Goal: Task Accomplishment & Management: Use online tool/utility

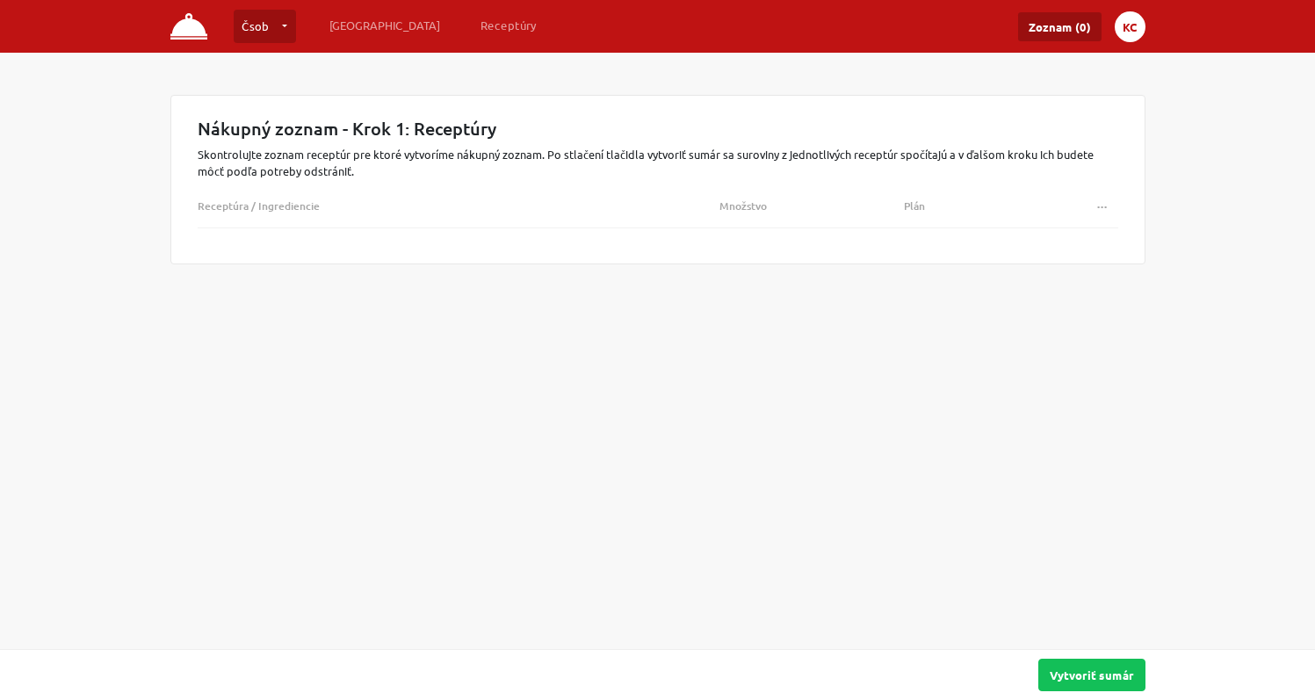
click at [1127, 25] on button "KC" at bounding box center [1130, 26] width 31 height 31
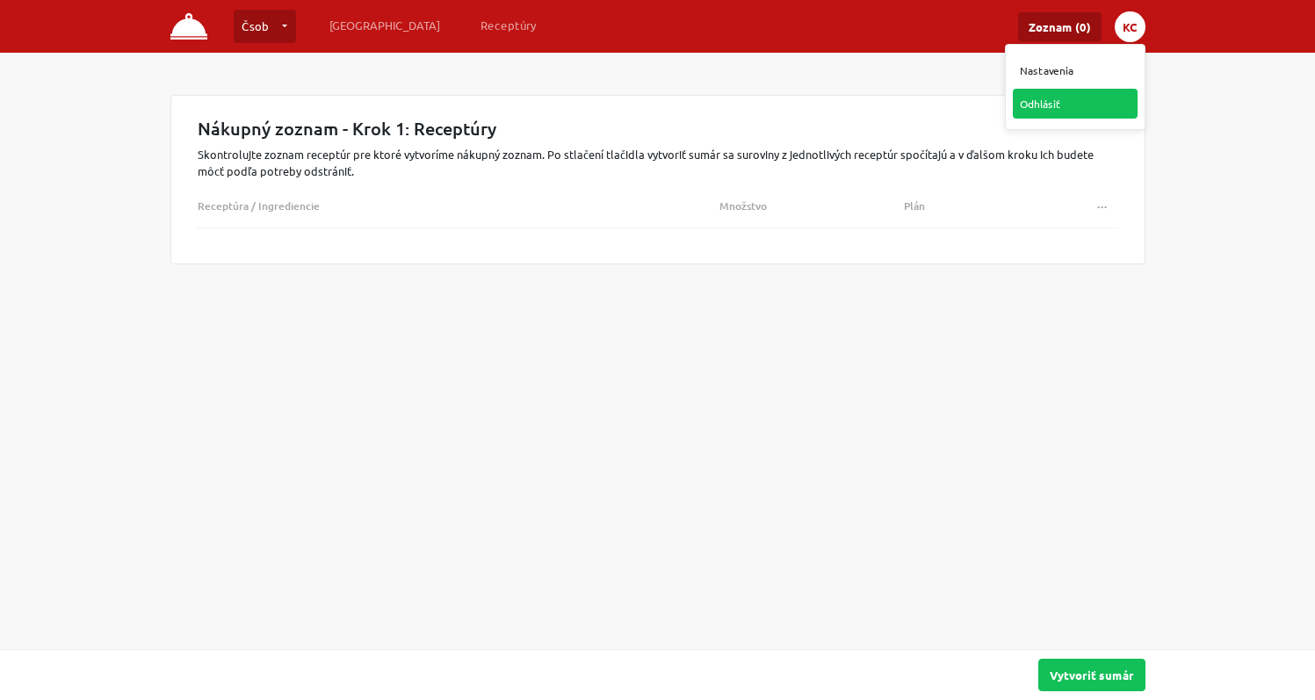
click at [1057, 104] on link "Odhlásiť" at bounding box center [1075, 104] width 125 height 30
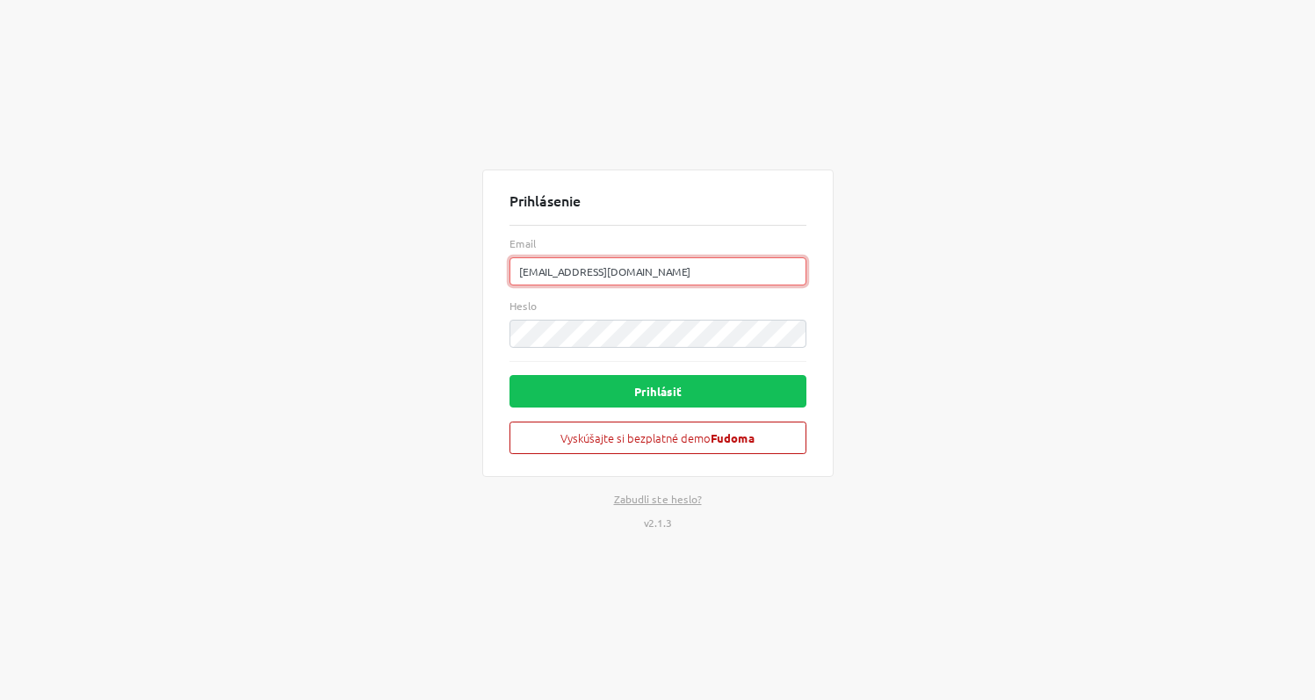
drag, startPoint x: 670, startPoint y: 275, endPoint x: 267, endPoint y: 274, distance: 403.3
click at [267, 274] on div "Prihlásenie Email kuchynacsob@gmail.com Heslo Prihlásiť Vyskúšajte si bezplatné…" at bounding box center [658, 350] width 1002 height 700
paste input "restauracia@jozefdruhy.sk"
type input "restauracia@jozefdruhy.sk"
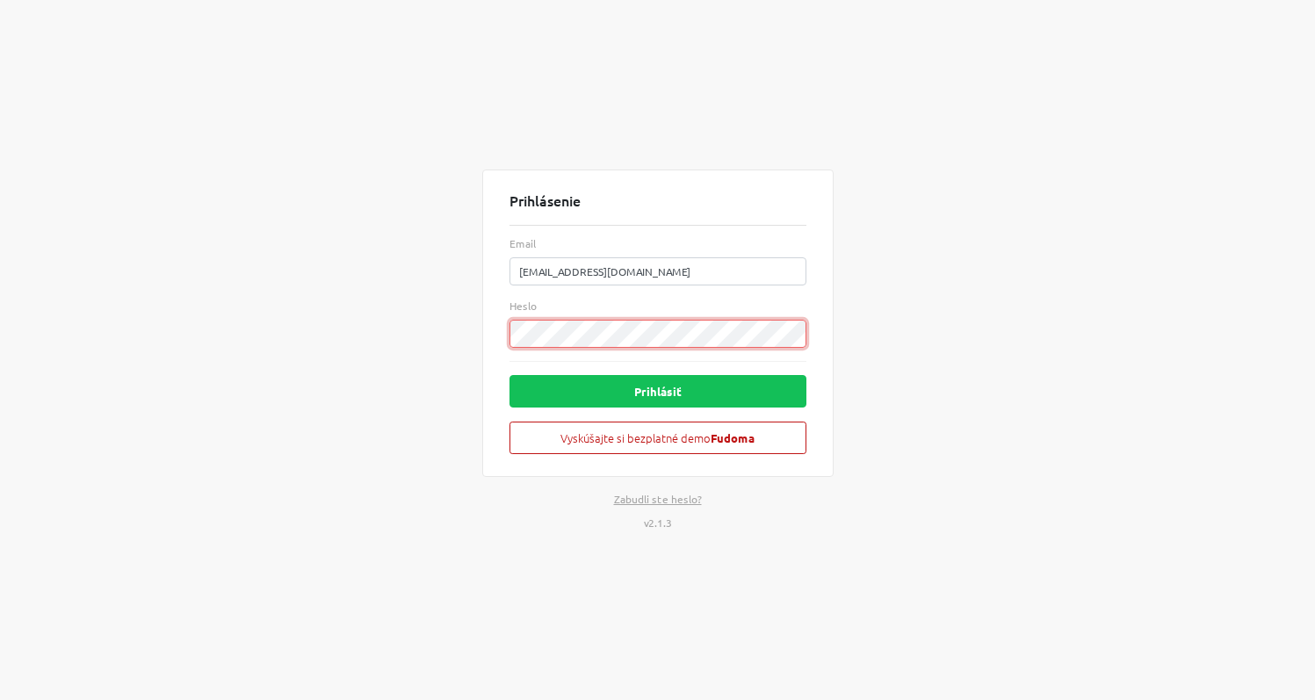
click at [421, 337] on div "Prihlásenie Email restauracia@jozefdruhy.sk Heslo Prihlásiť Vyskúšajte si bezpl…" at bounding box center [658, 350] width 1002 height 700
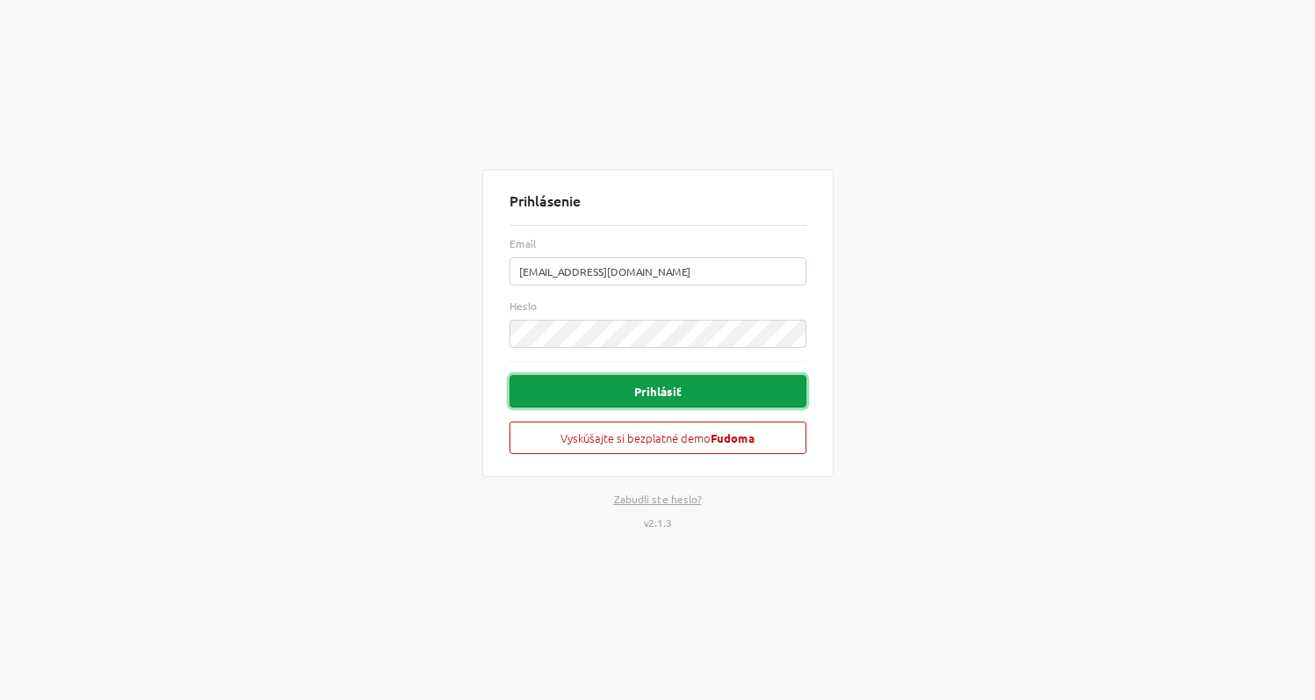
click at [660, 385] on button "Prihlásiť" at bounding box center [658, 391] width 297 height 33
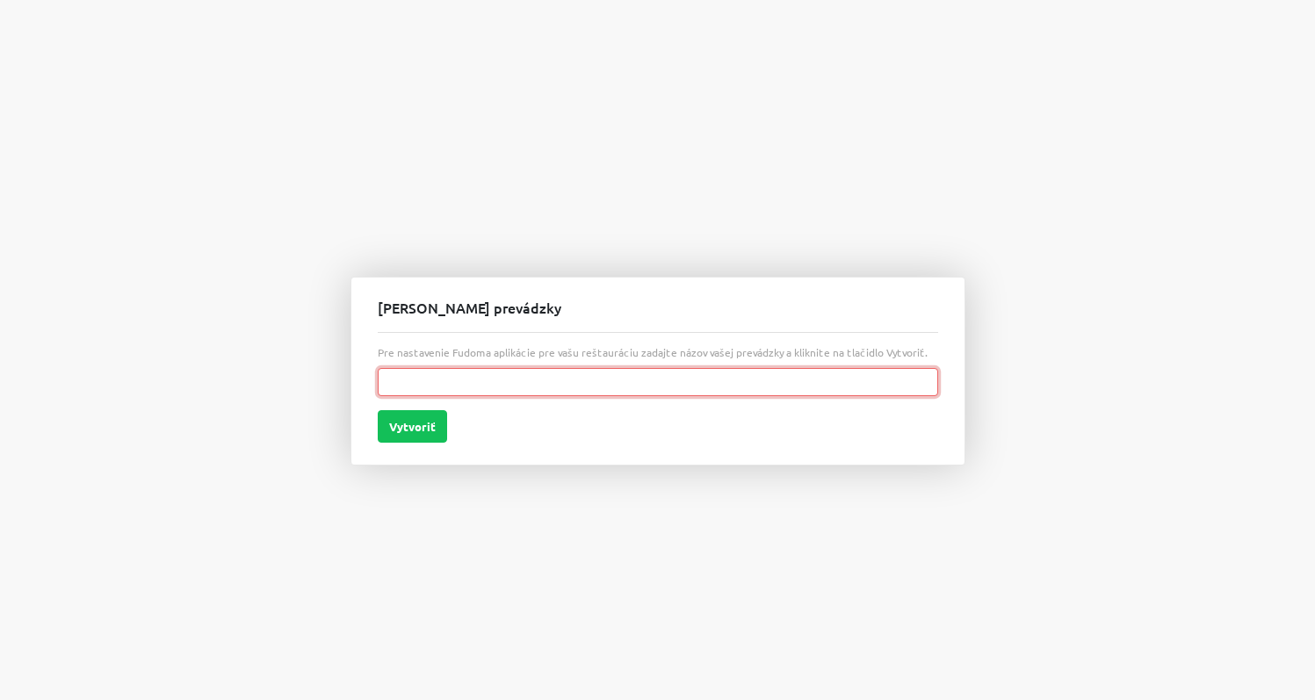
click at [481, 392] on input "text" at bounding box center [658, 382] width 561 height 28
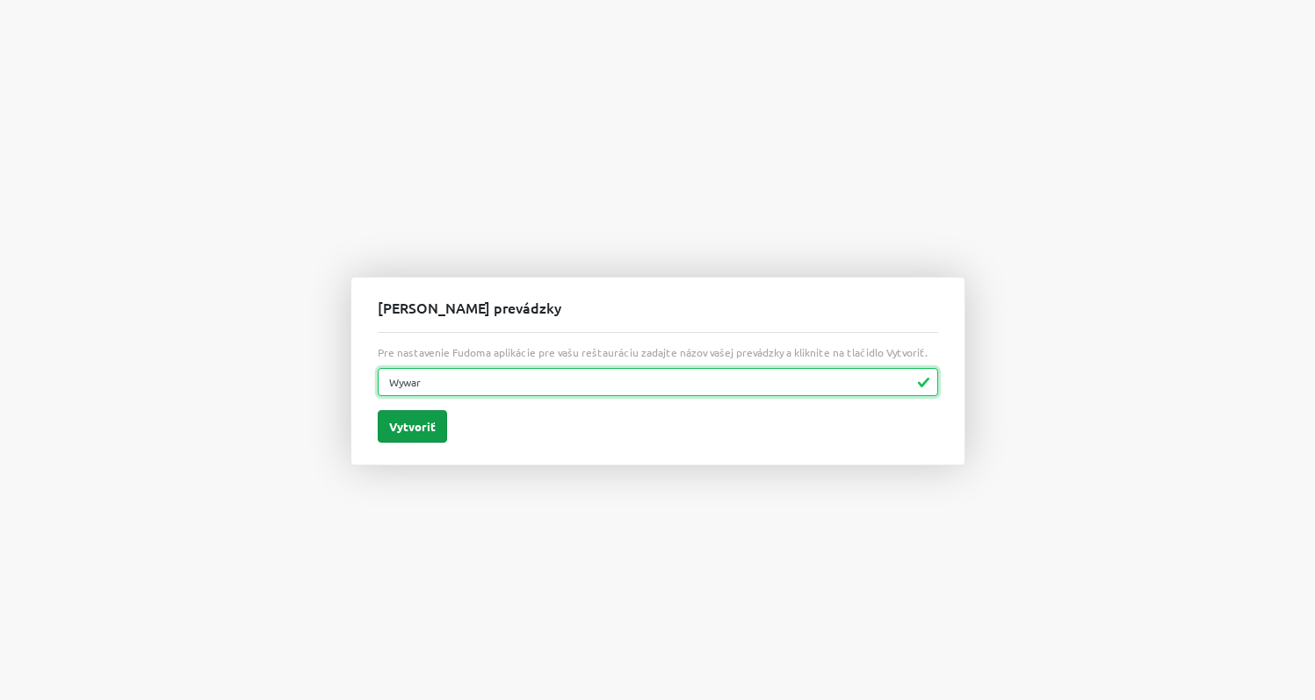
type input "Wywar"
click at [415, 427] on button "Vytvoriť" at bounding box center [412, 426] width 69 height 33
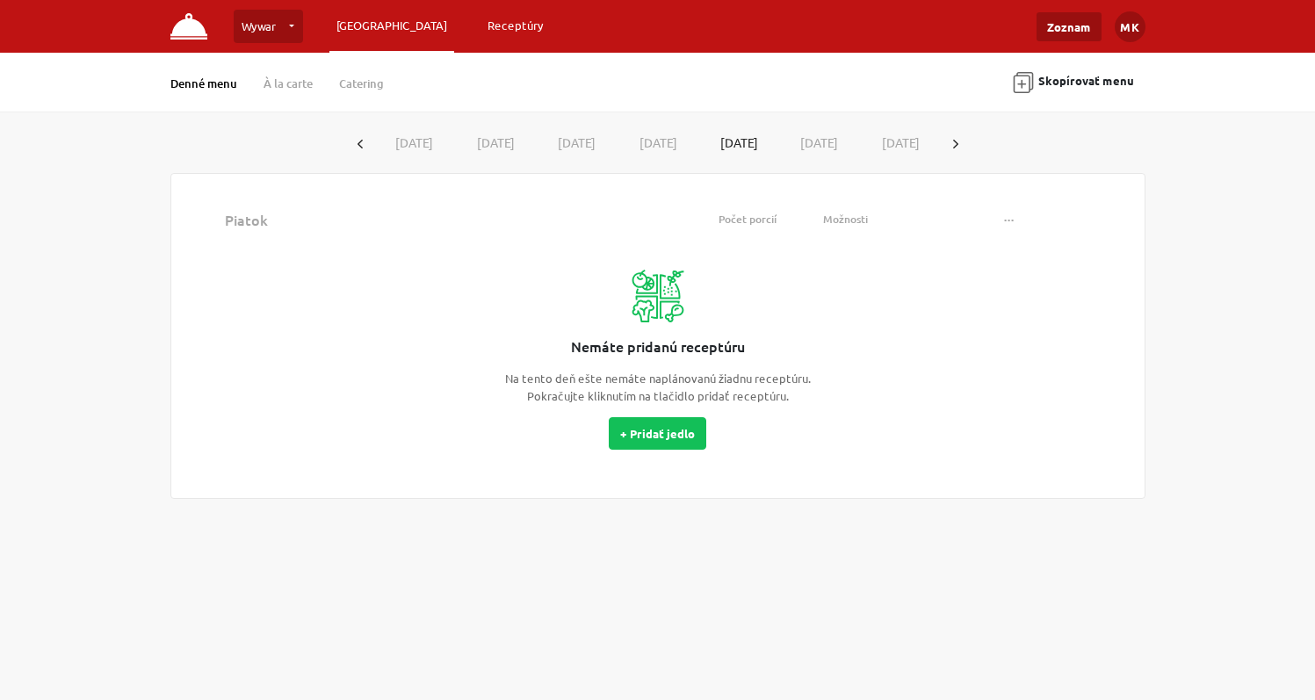
click at [481, 25] on link "Receptúry" at bounding box center [516, 26] width 70 height 32
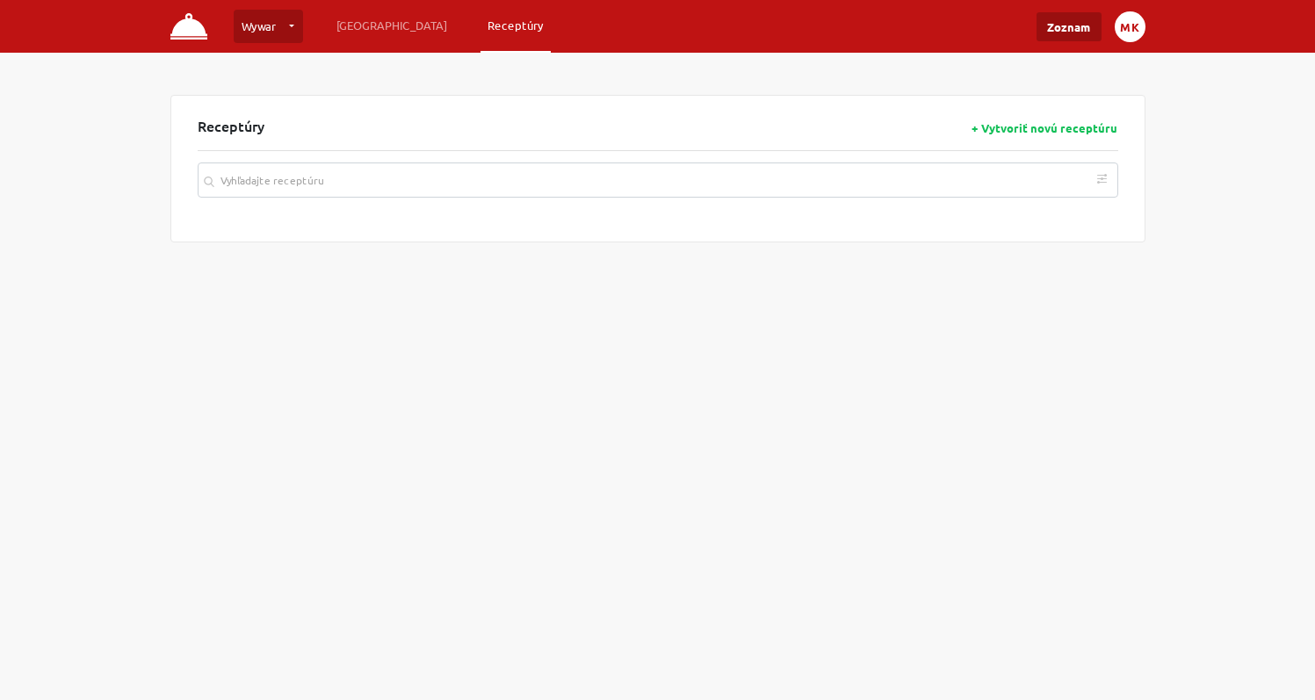
click at [1131, 25] on button "MK" at bounding box center [1130, 26] width 31 height 31
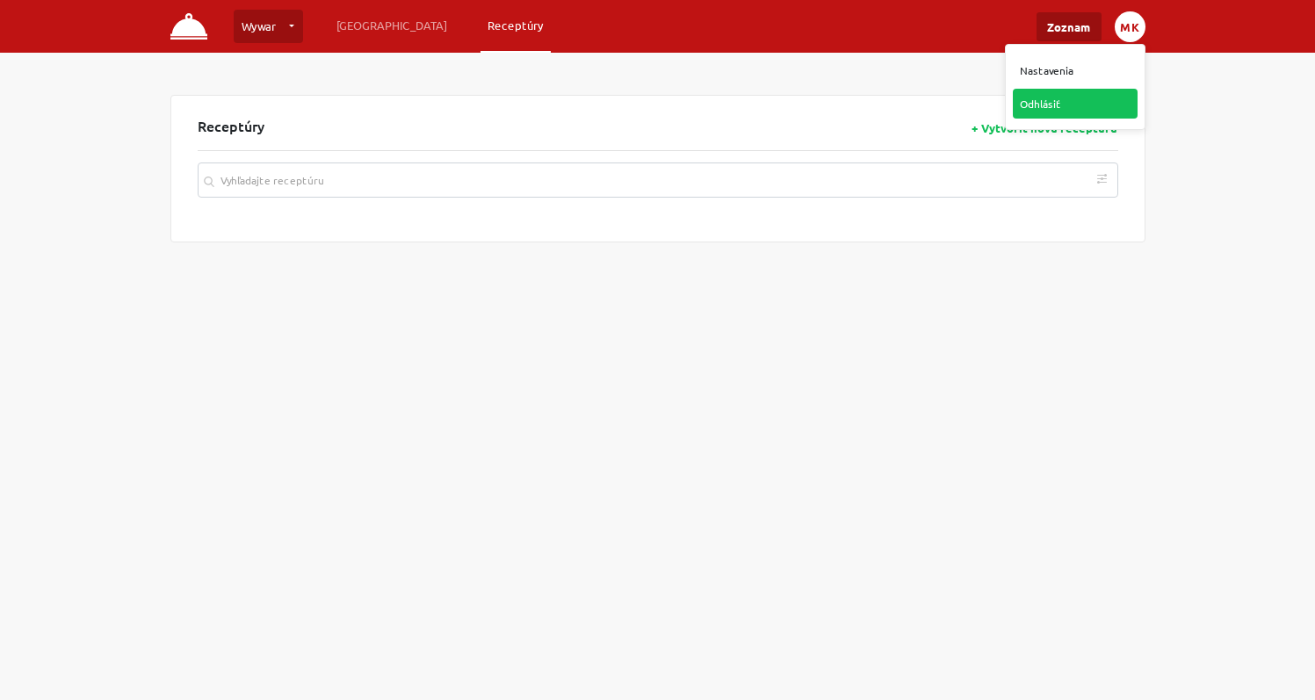
click at [1057, 102] on link "Odhlásiť" at bounding box center [1075, 104] width 125 height 30
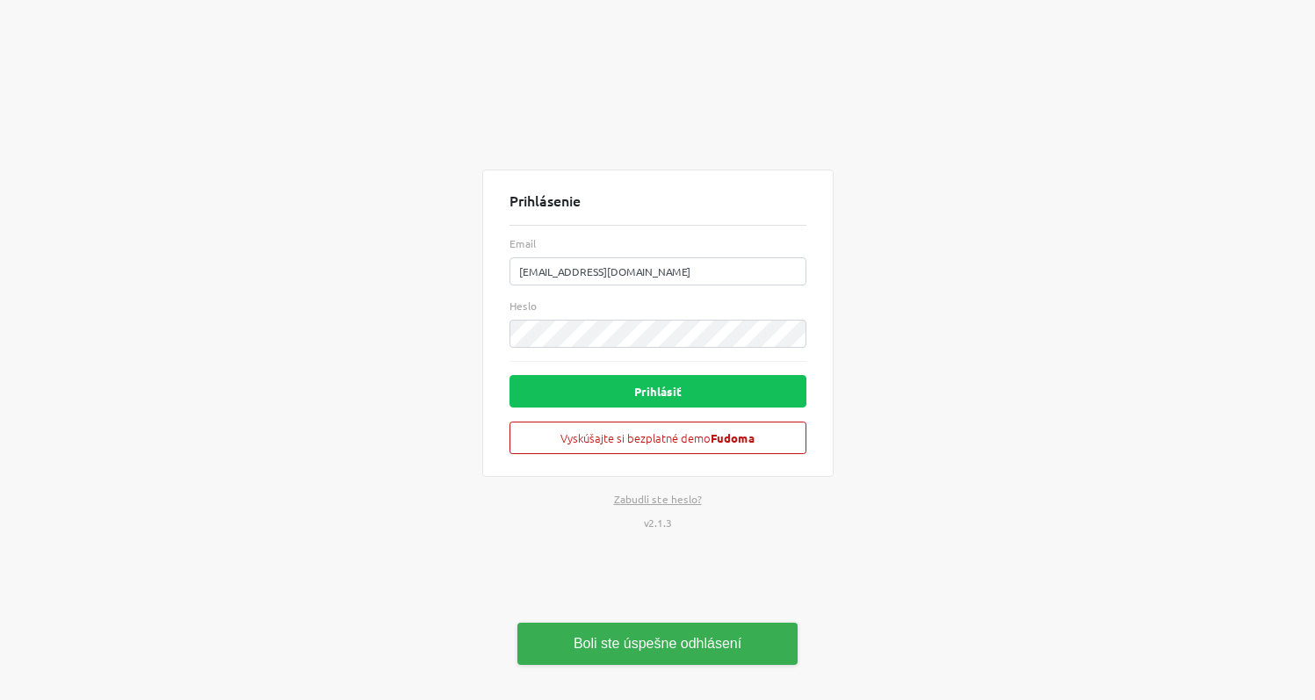
click at [997, 226] on div "Prihlásenie Email kuchynacsob@gmail.com Heslo Prihlásiť Vyskúšajte si bezplatné…" at bounding box center [658, 350] width 1002 height 700
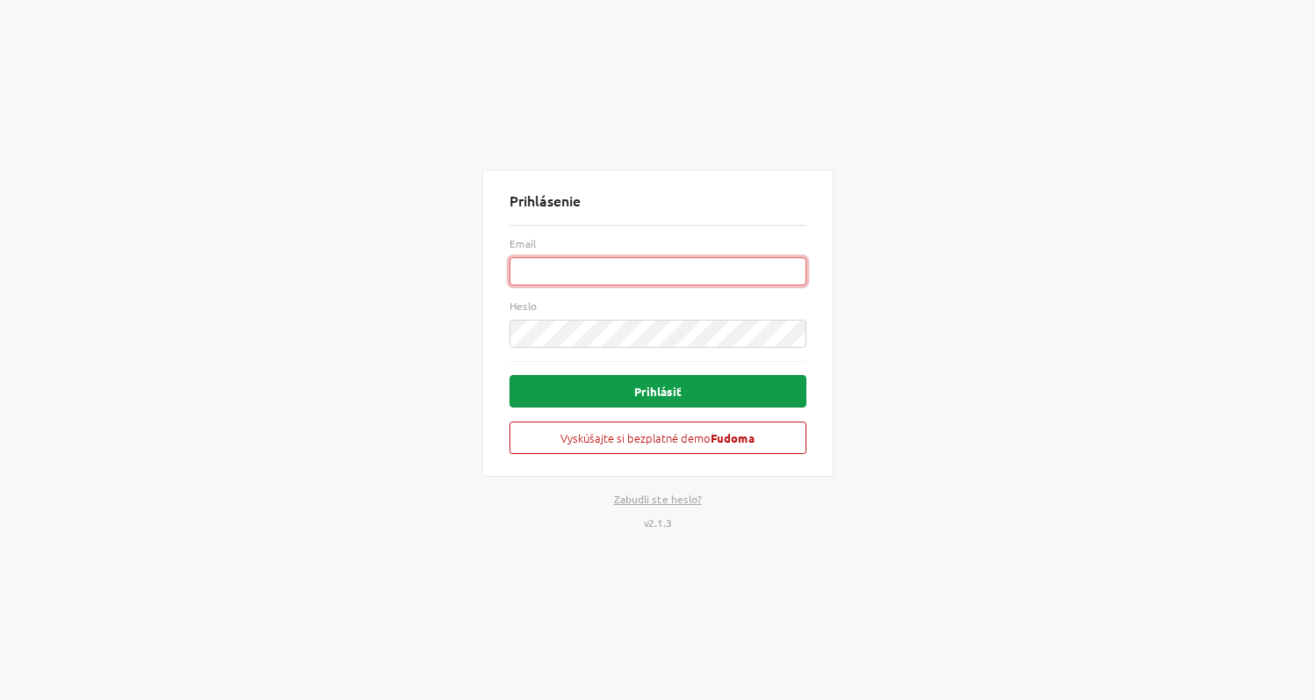
type input "[EMAIL_ADDRESS][DOMAIN_NAME]"
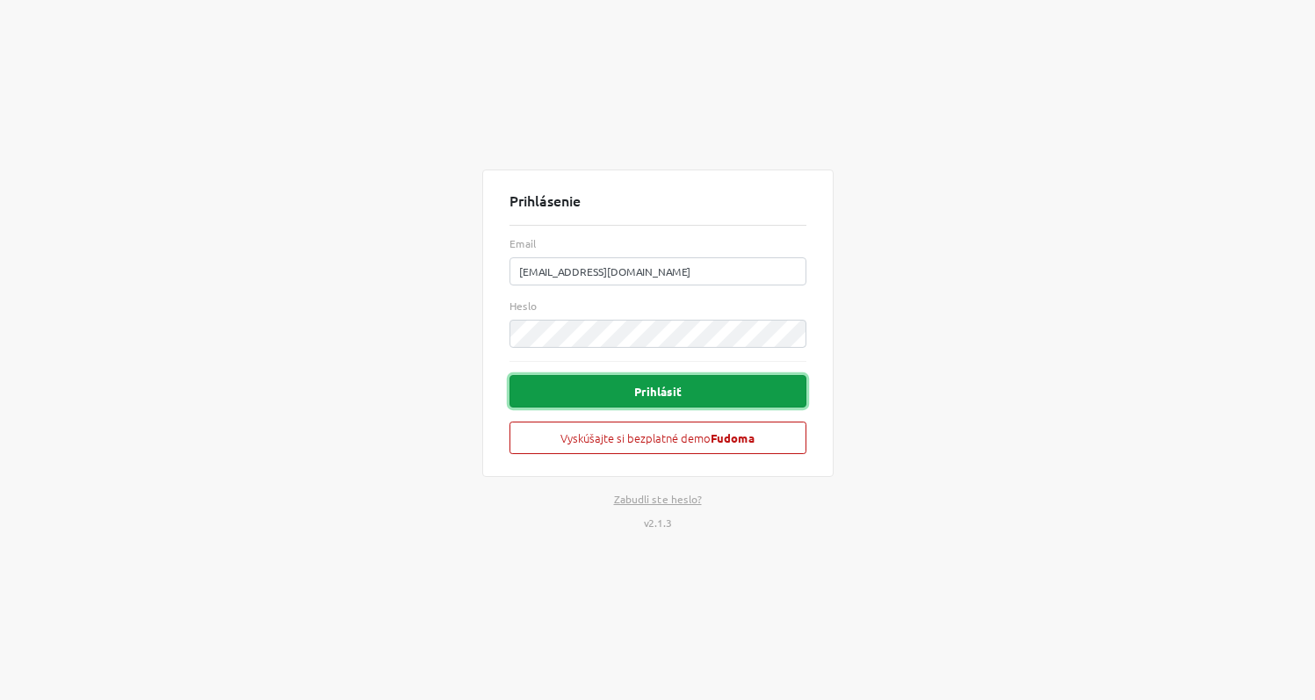
click at [589, 388] on button "Prihlásiť" at bounding box center [658, 391] width 297 height 33
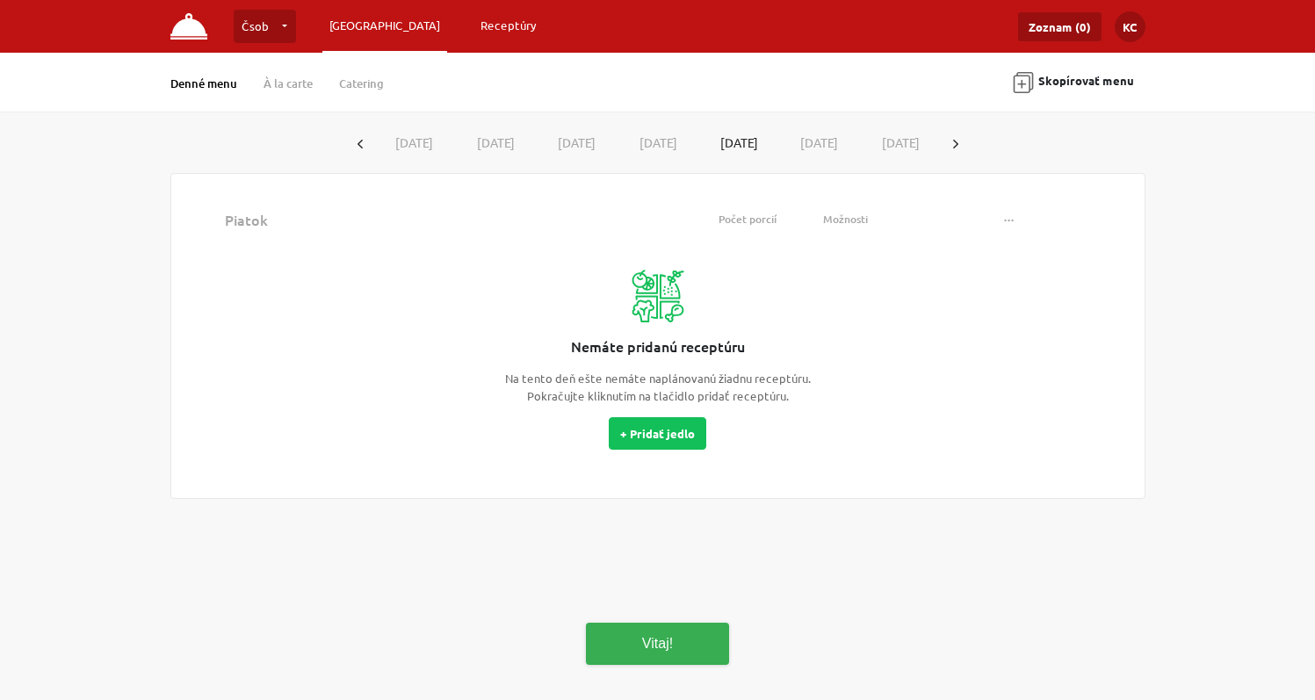
click at [474, 26] on link "Receptúry" at bounding box center [509, 26] width 70 height 32
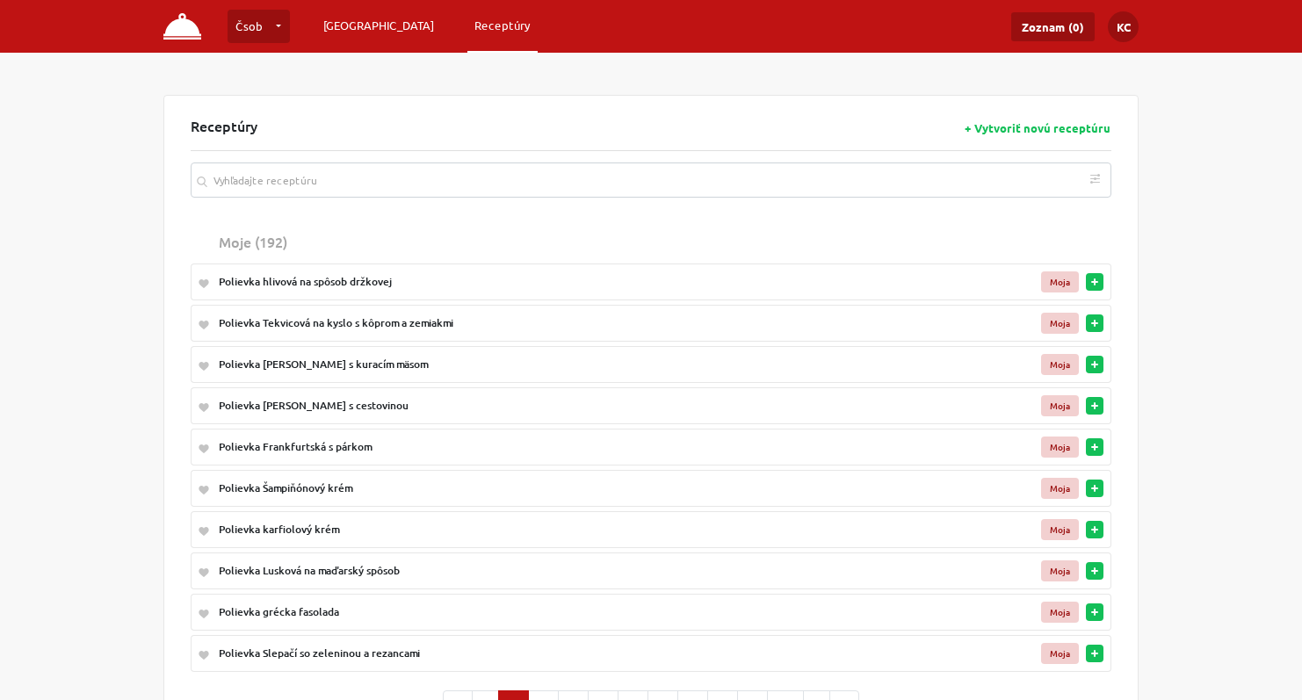
click at [345, 25] on link "[GEOGRAPHIC_DATA]" at bounding box center [378, 26] width 125 height 32
